Goal: Navigation & Orientation: Understand site structure

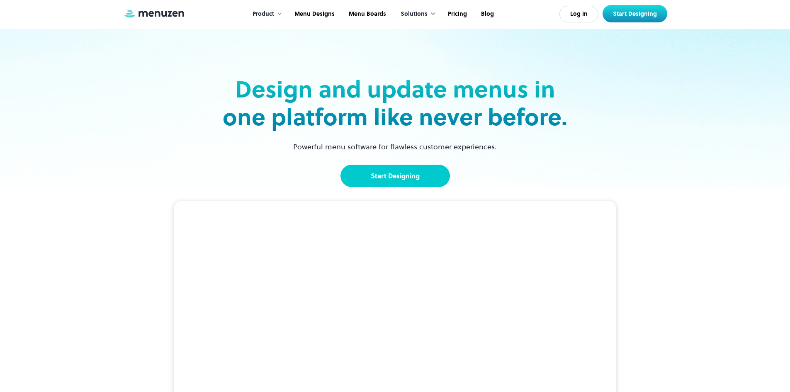
click at [413, 180] on link "Start Designing" at bounding box center [396, 176] width 110 height 22
click at [269, 13] on div "Product" at bounding box center [264, 14] width 22 height 9
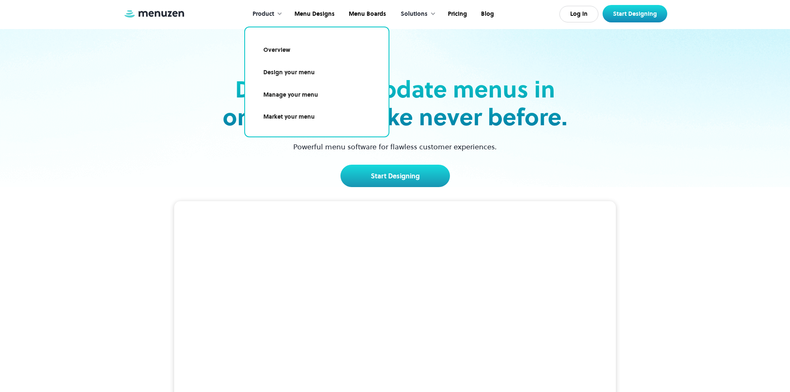
click at [317, 92] on link "Manage your menu" at bounding box center [317, 94] width 124 height 19
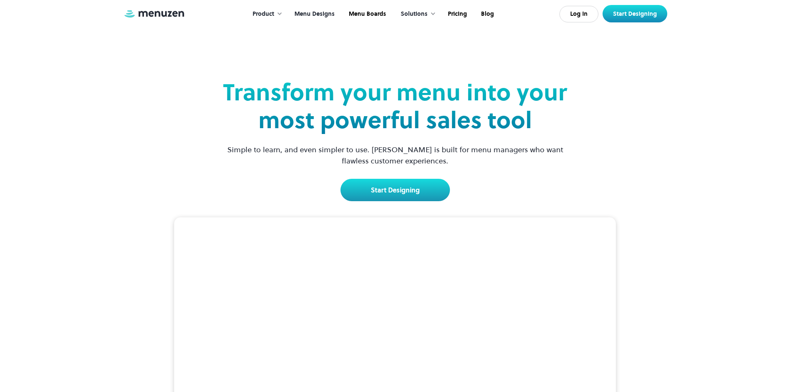
click at [321, 17] on link "Menu Designs" at bounding box center [314, 14] width 54 height 26
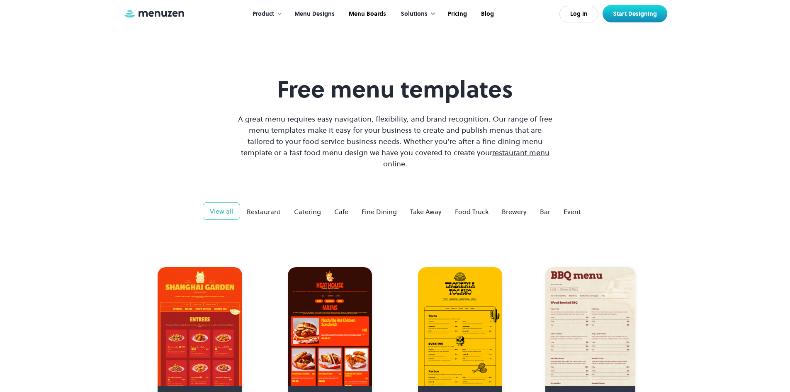
click at [417, 19] on div "Solutions" at bounding box center [416, 14] width 48 height 26
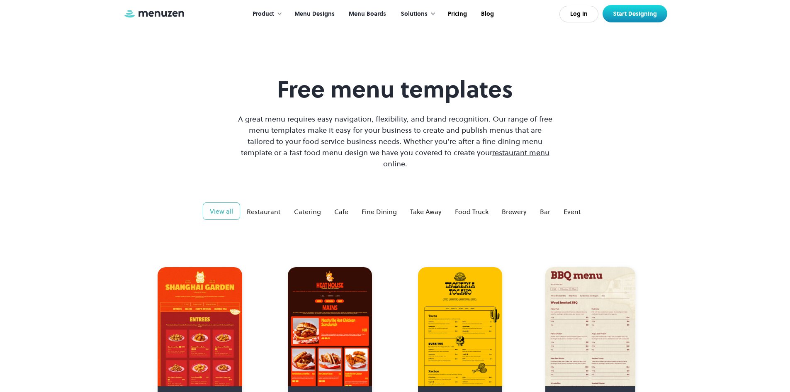
click at [364, 12] on link "Menu Boards" at bounding box center [366, 14] width 51 height 26
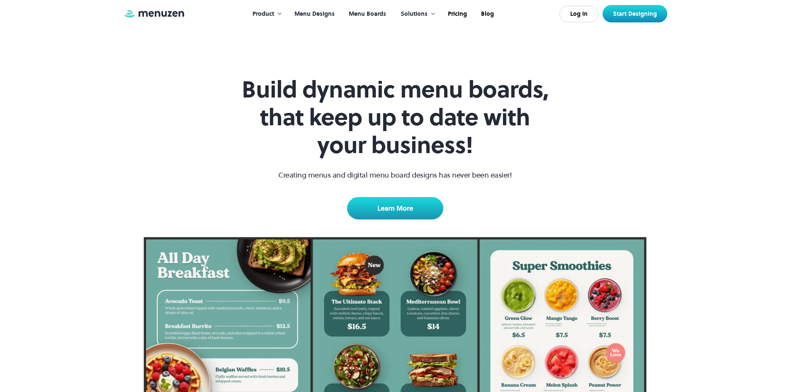
click at [335, 14] on link "Menu Designs" at bounding box center [314, 14] width 54 height 26
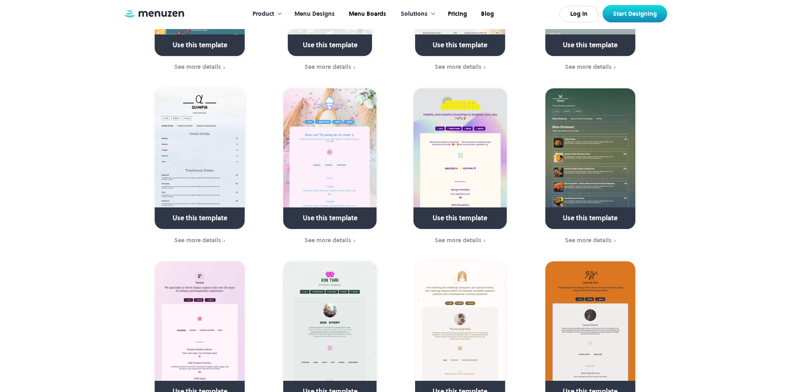
scroll to position [1950, 0]
